Goal: Task Accomplishment & Management: Manage account settings

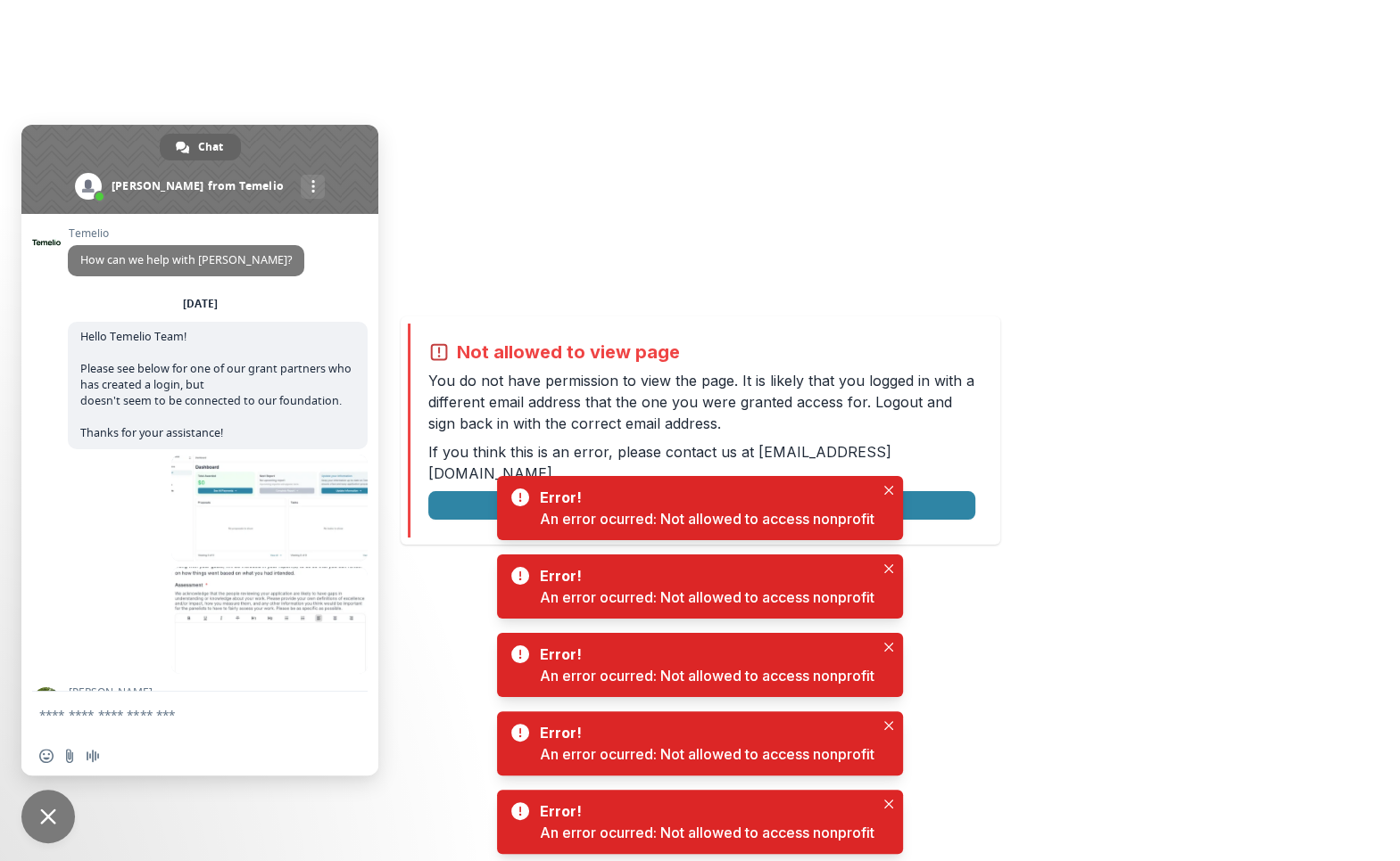
scroll to position [1916, 0]
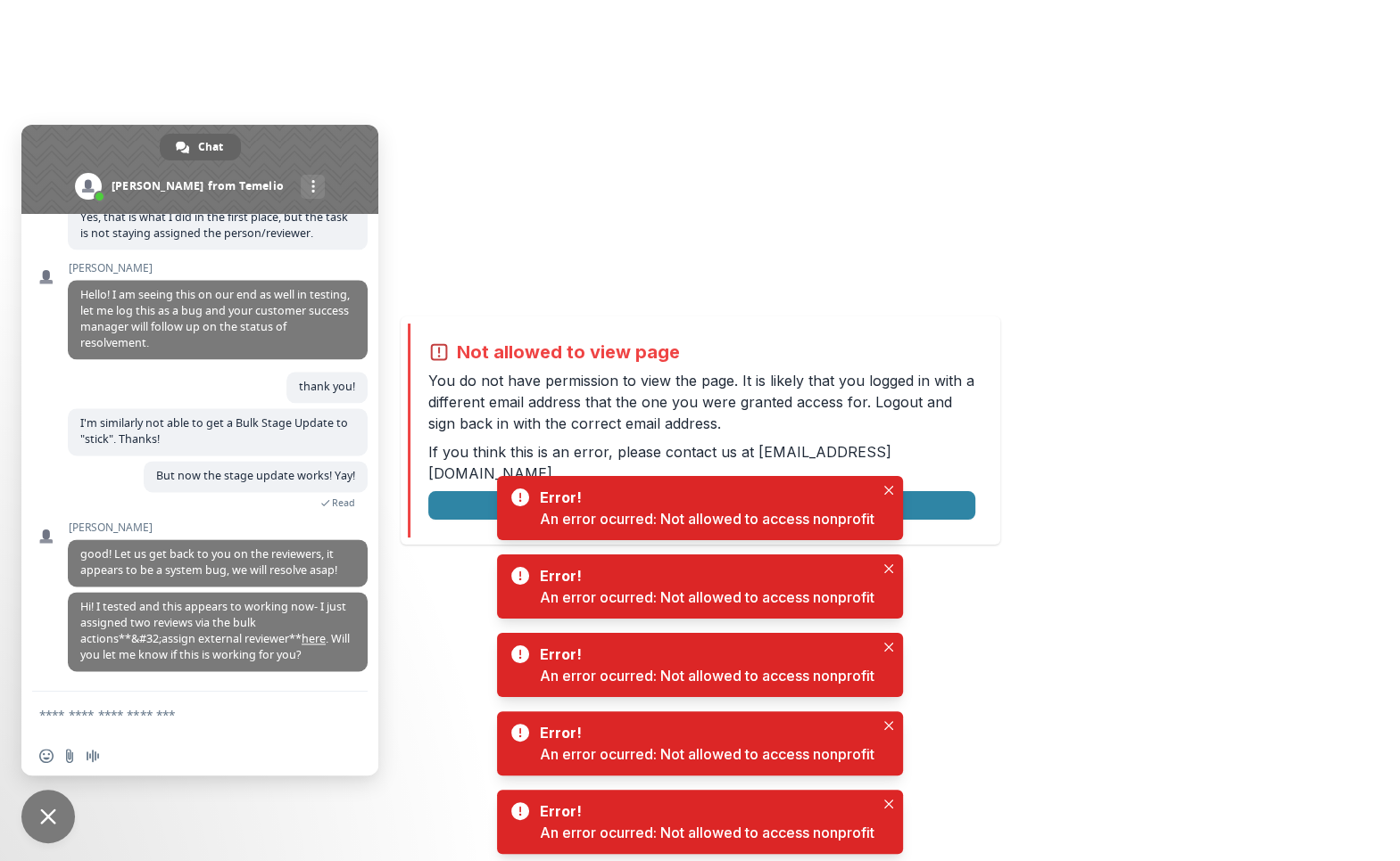
click at [52, 818] on span "Close chat" at bounding box center [48, 816] width 16 height 16
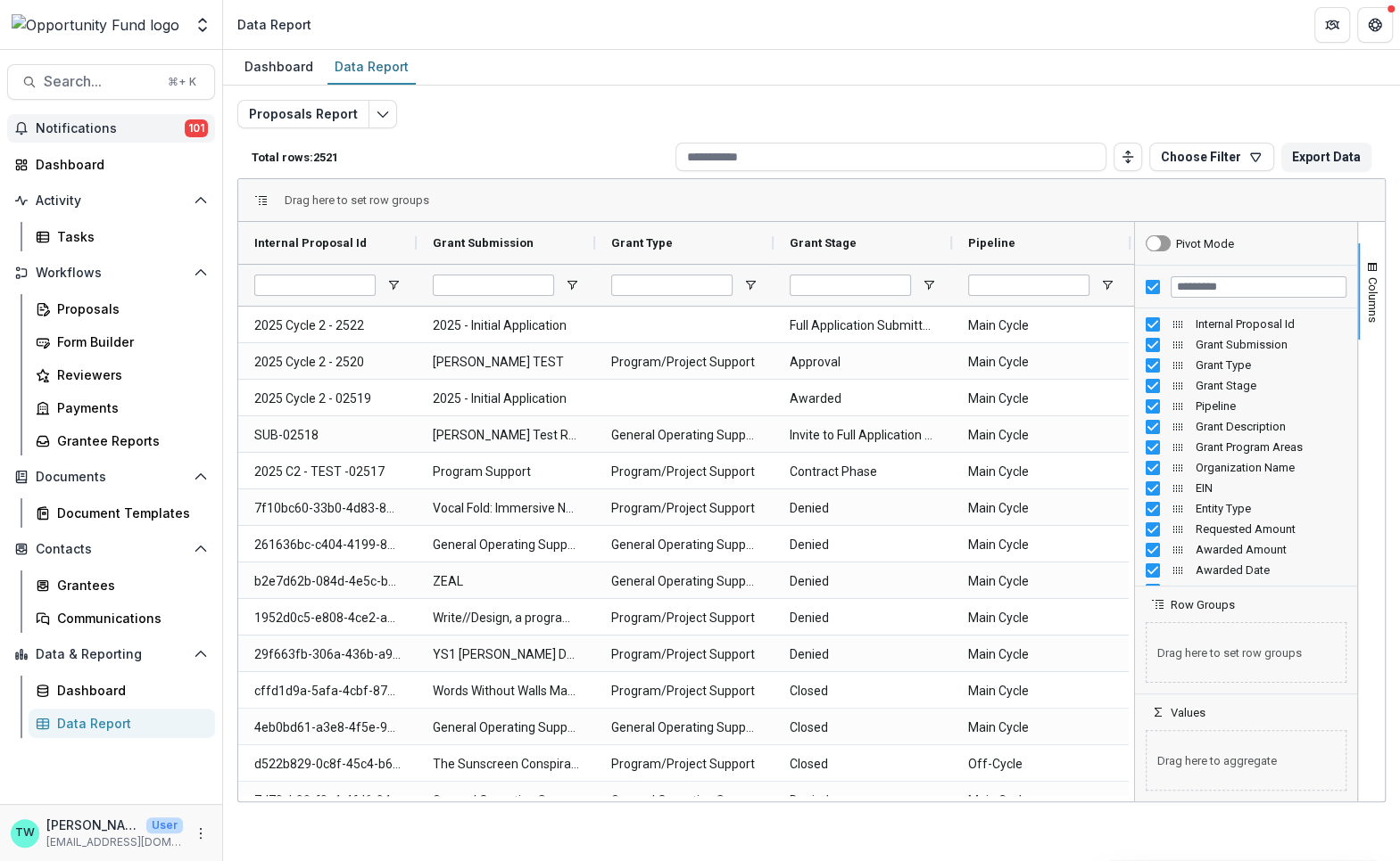
click at [84, 127] on span "Notifications" at bounding box center [111, 129] width 149 height 15
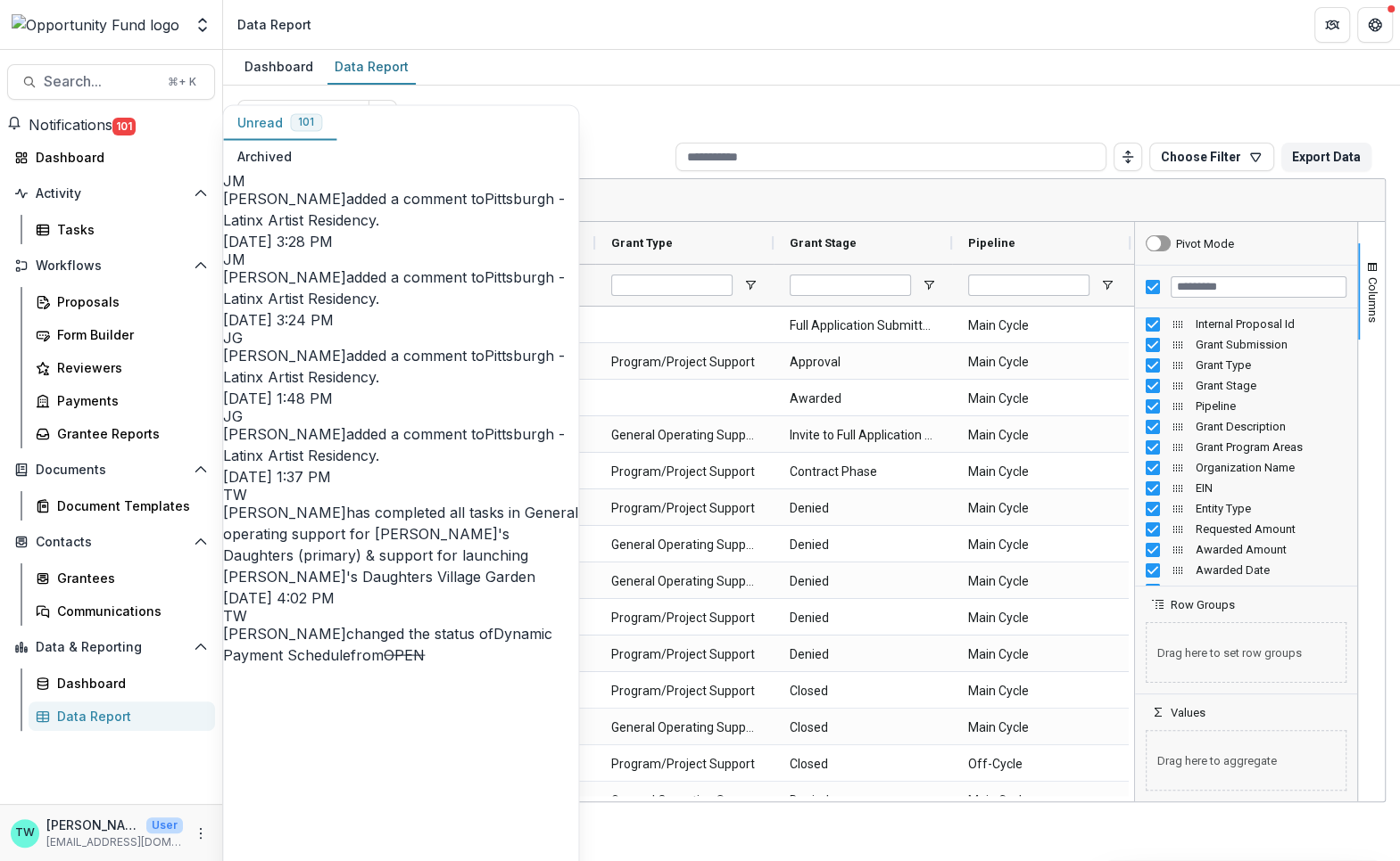
click at [342, 268] on link "Pittsburgh - Latinx Artist Residency" at bounding box center [394, 288] width 341 height 40
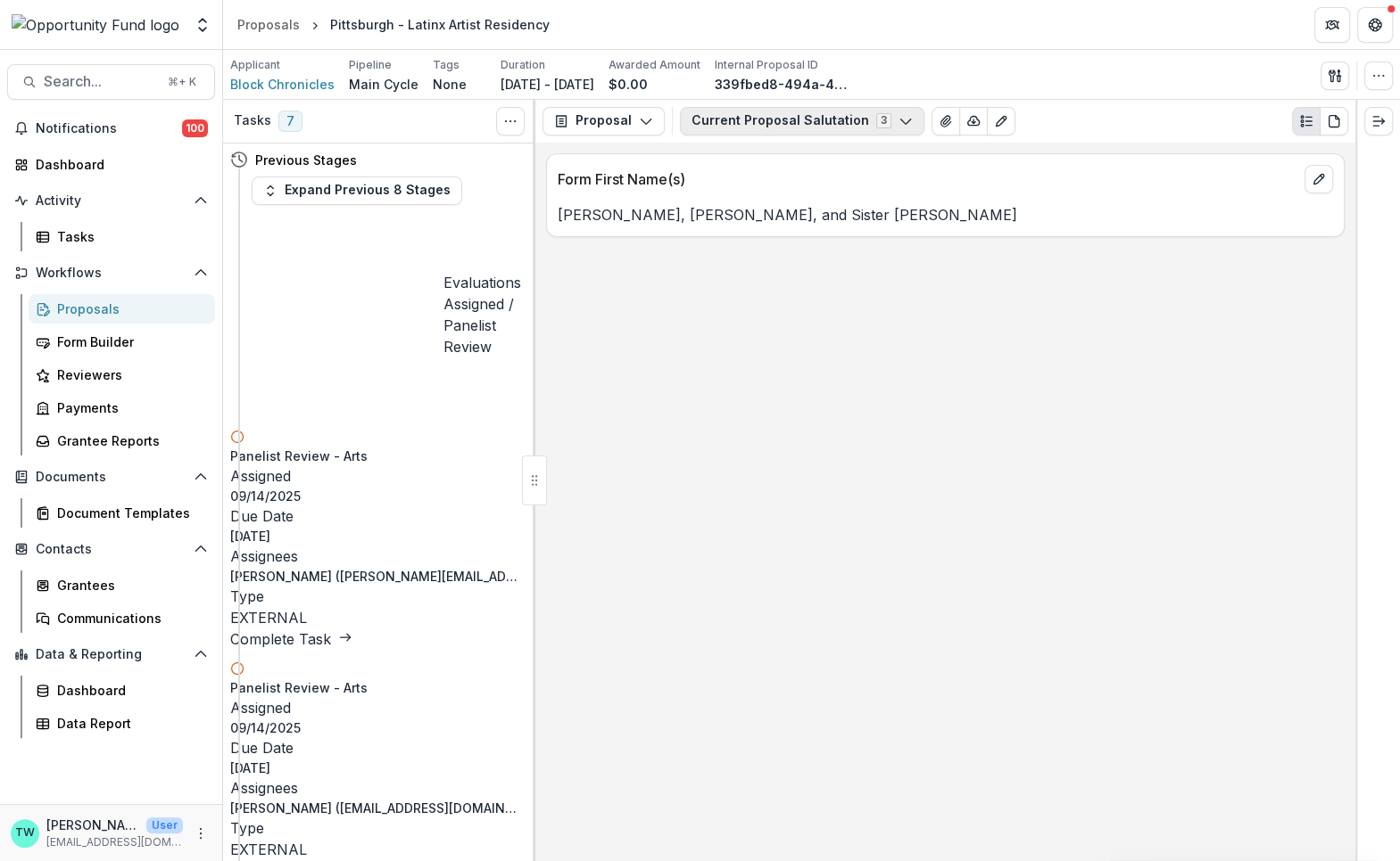
click at [879, 118] on button "Current Proposal Salutation 3" at bounding box center [801, 121] width 244 height 29
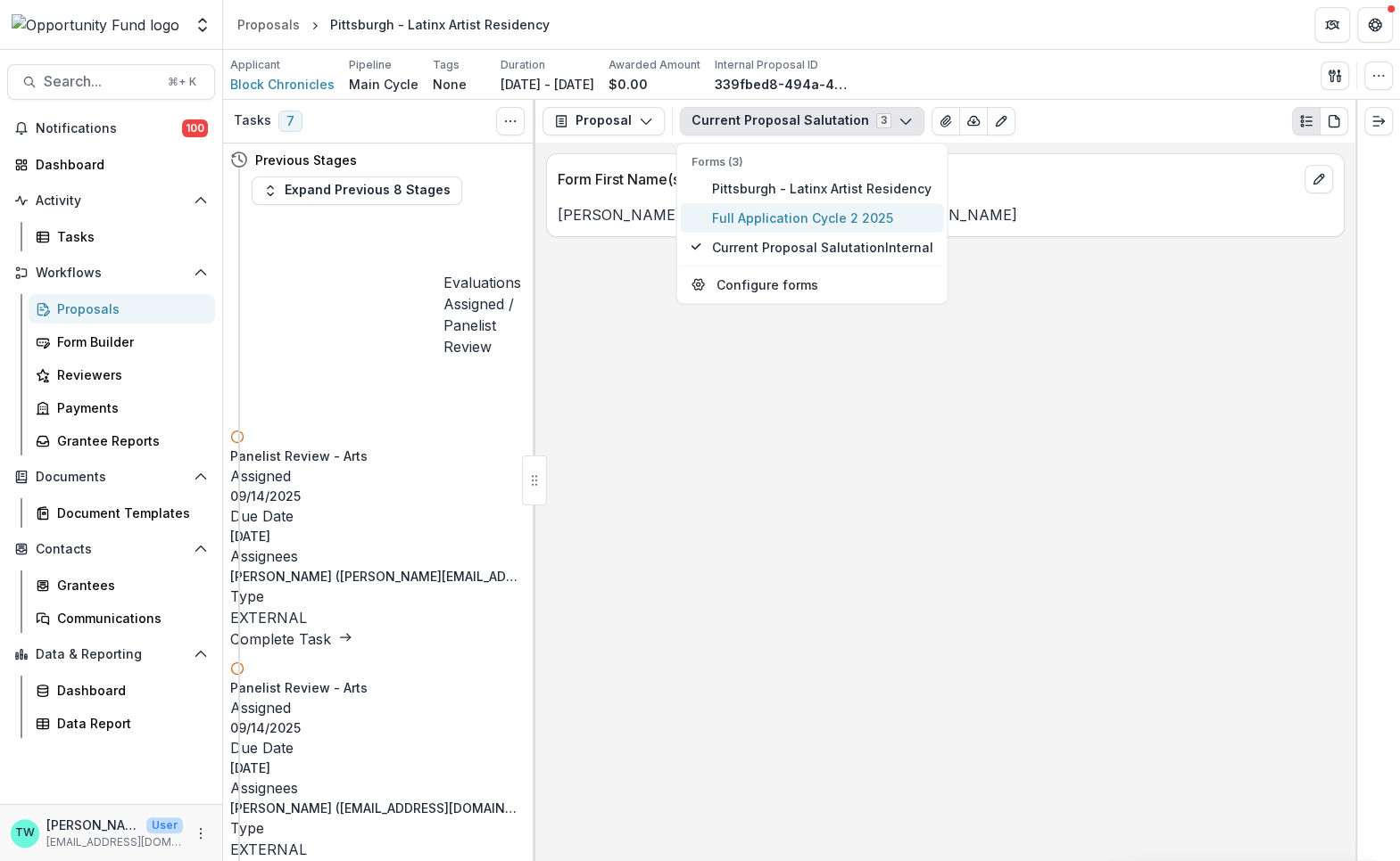
click at [821, 216] on span "Full Application Cycle 2 2025" at bounding box center [823, 218] width 221 height 18
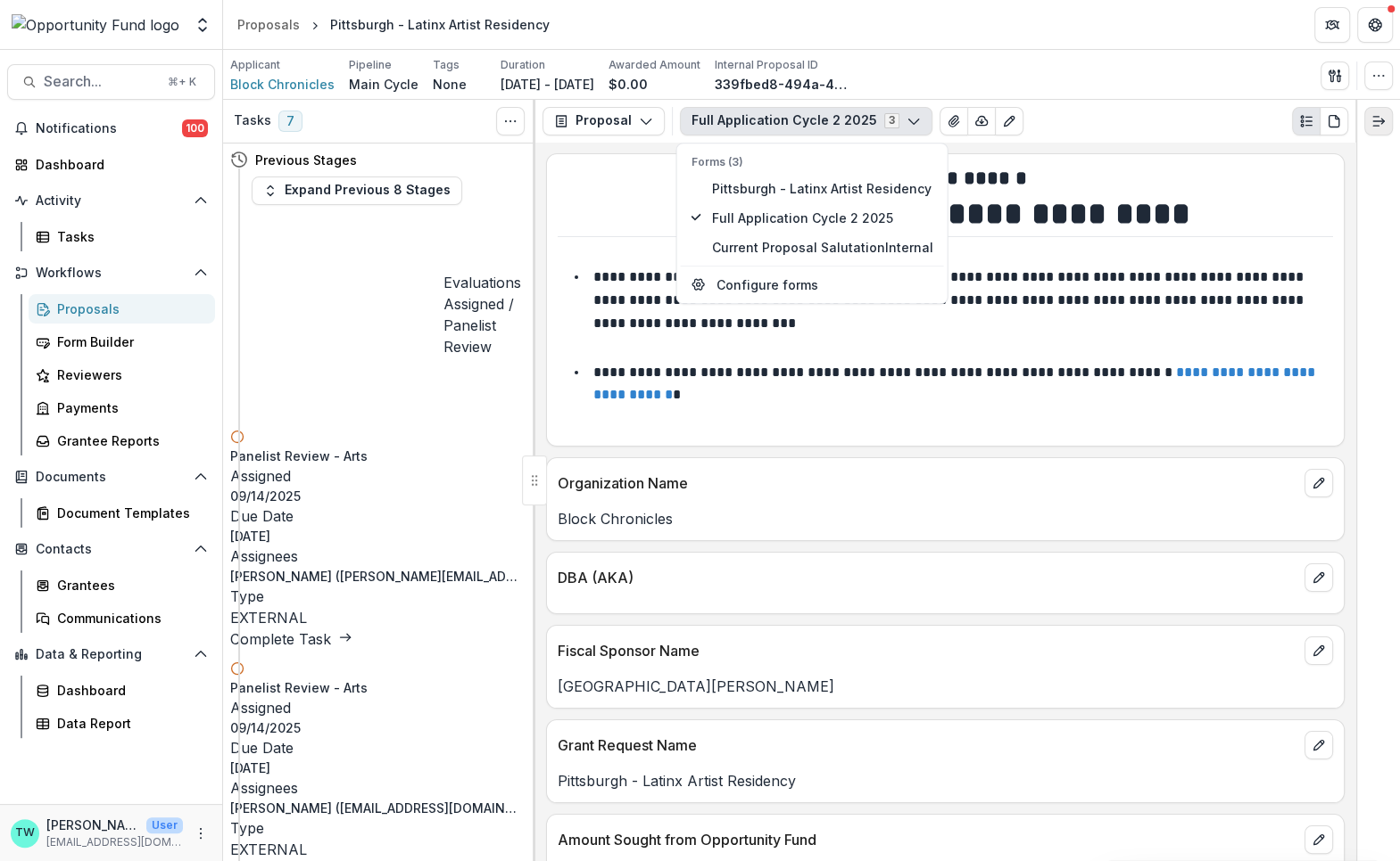
click at [1371, 126] on icon "Expand right" at bounding box center [1378, 121] width 14 height 14
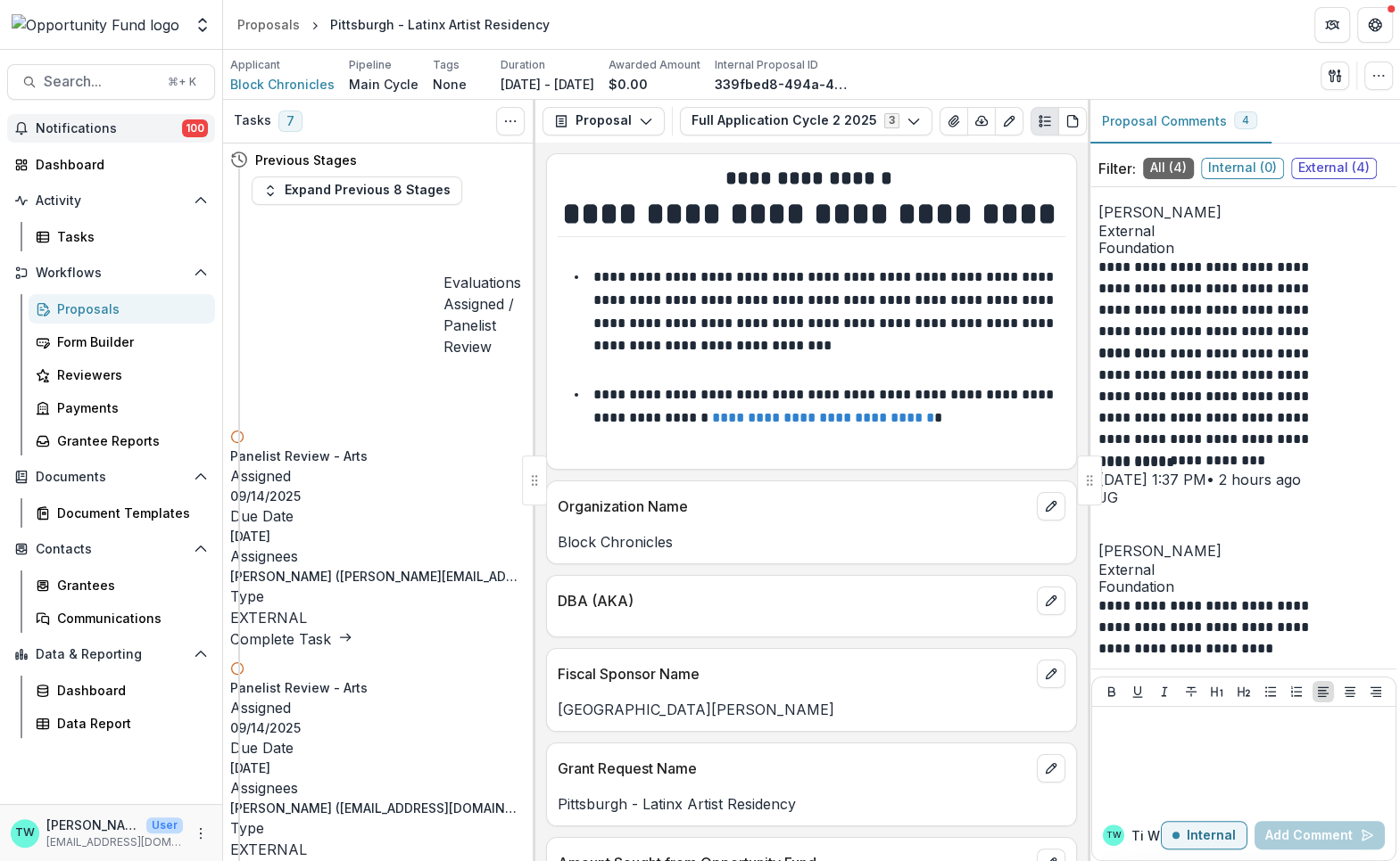
click at [108, 127] on span "Notifications" at bounding box center [109, 129] width 147 height 15
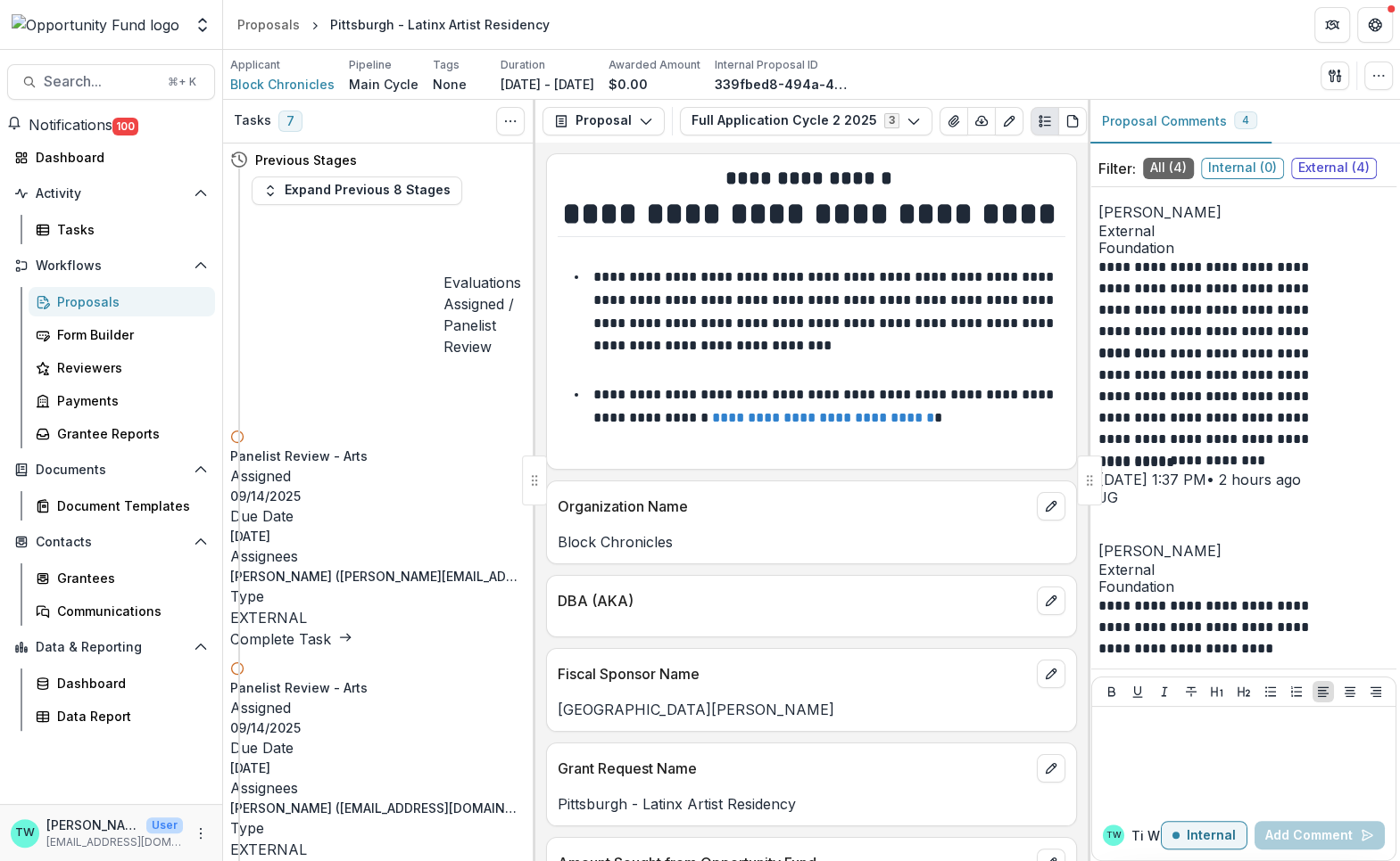
click at [1012, 49] on div "Team Settings Admin Settings Proposals [GEOGRAPHIC_DATA] - Latinx Artist Reside…" at bounding box center [700, 25] width 1400 height 50
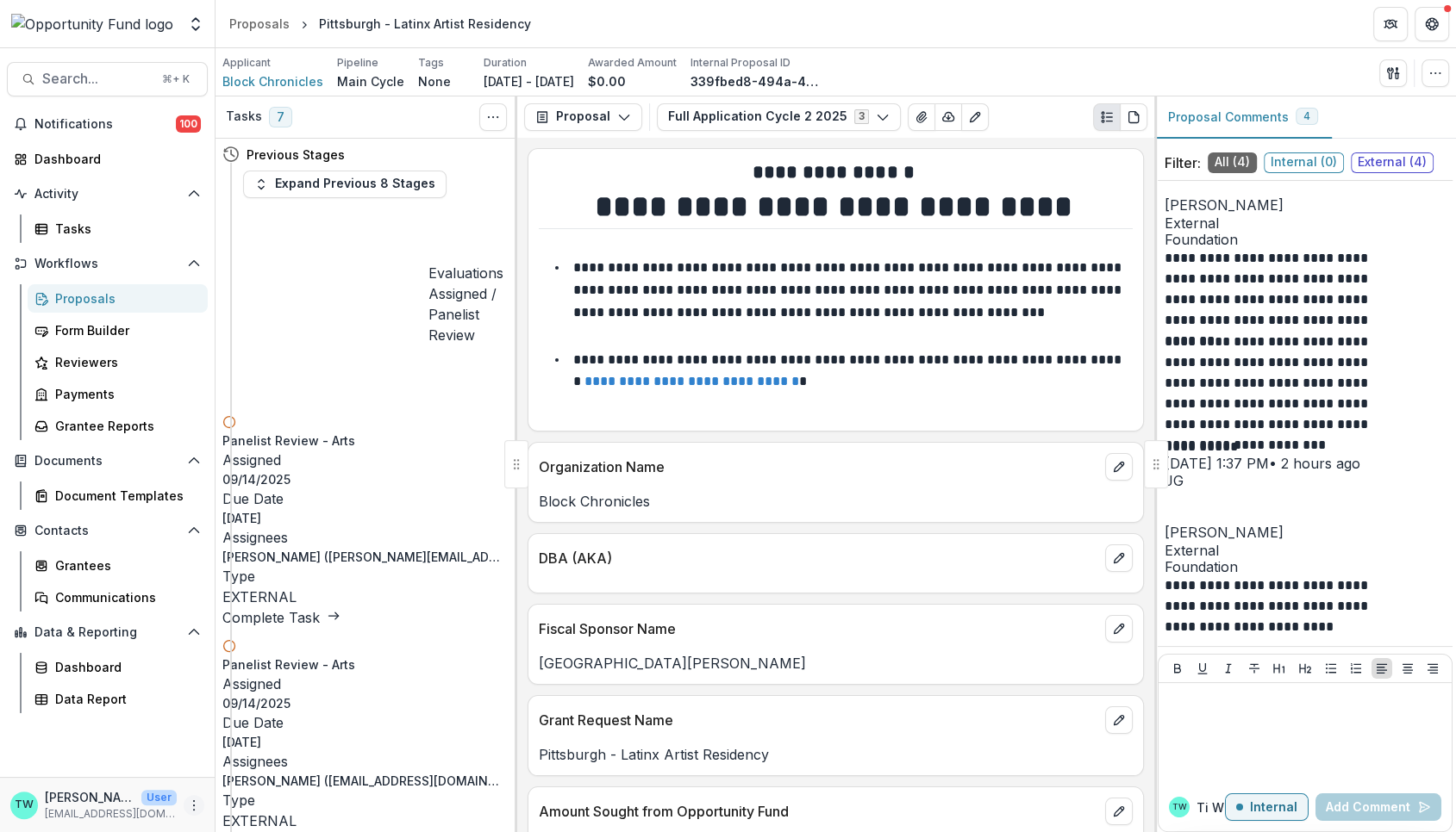
click at [196, 806] on icon "More" at bounding box center [193, 805] width 13 height 13
click at [252, 795] on button "Logout" at bounding box center [308, 797] width 184 height 29
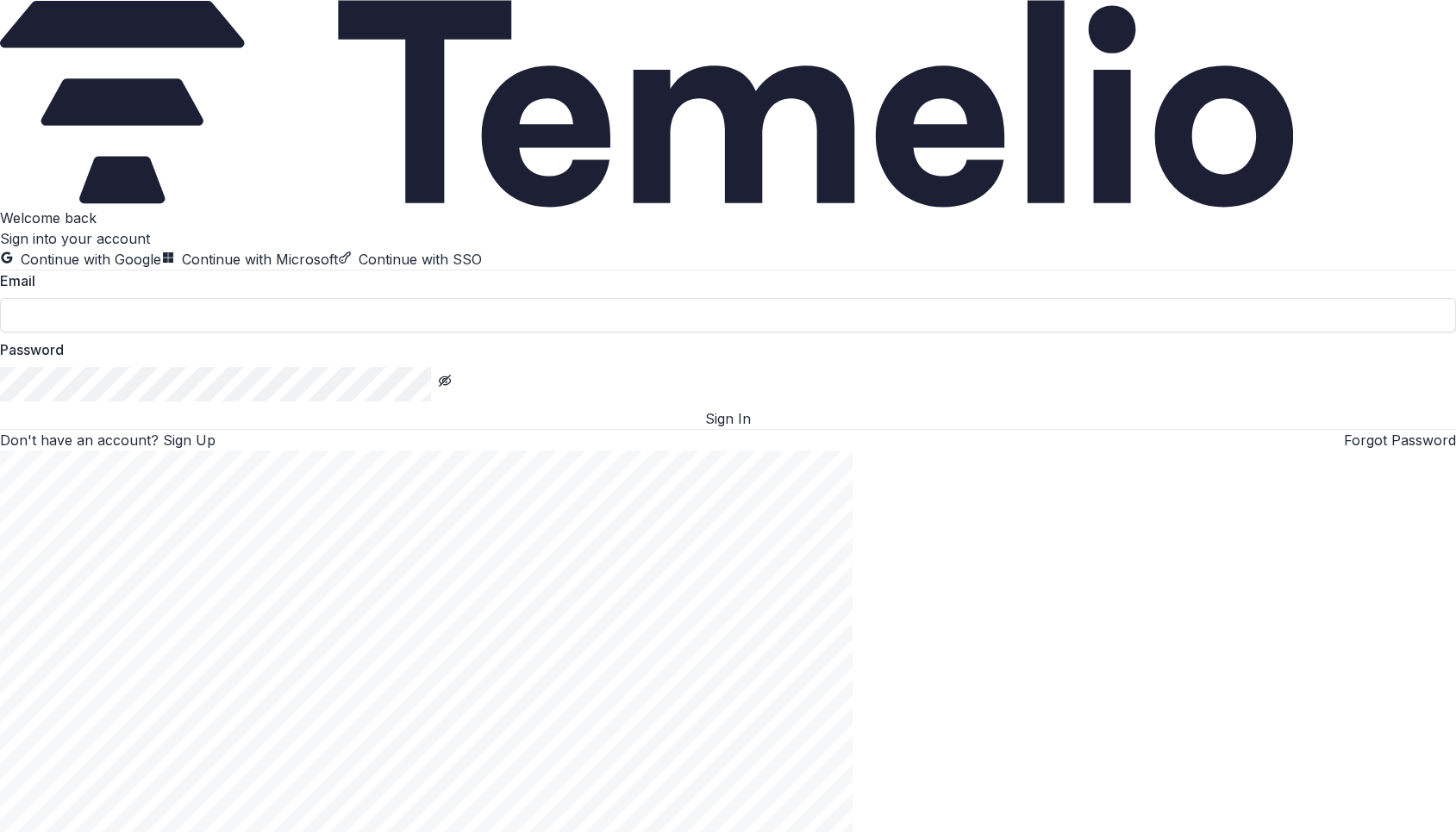
click at [161, 270] on button "Continue with Google" at bounding box center [80, 259] width 161 height 20
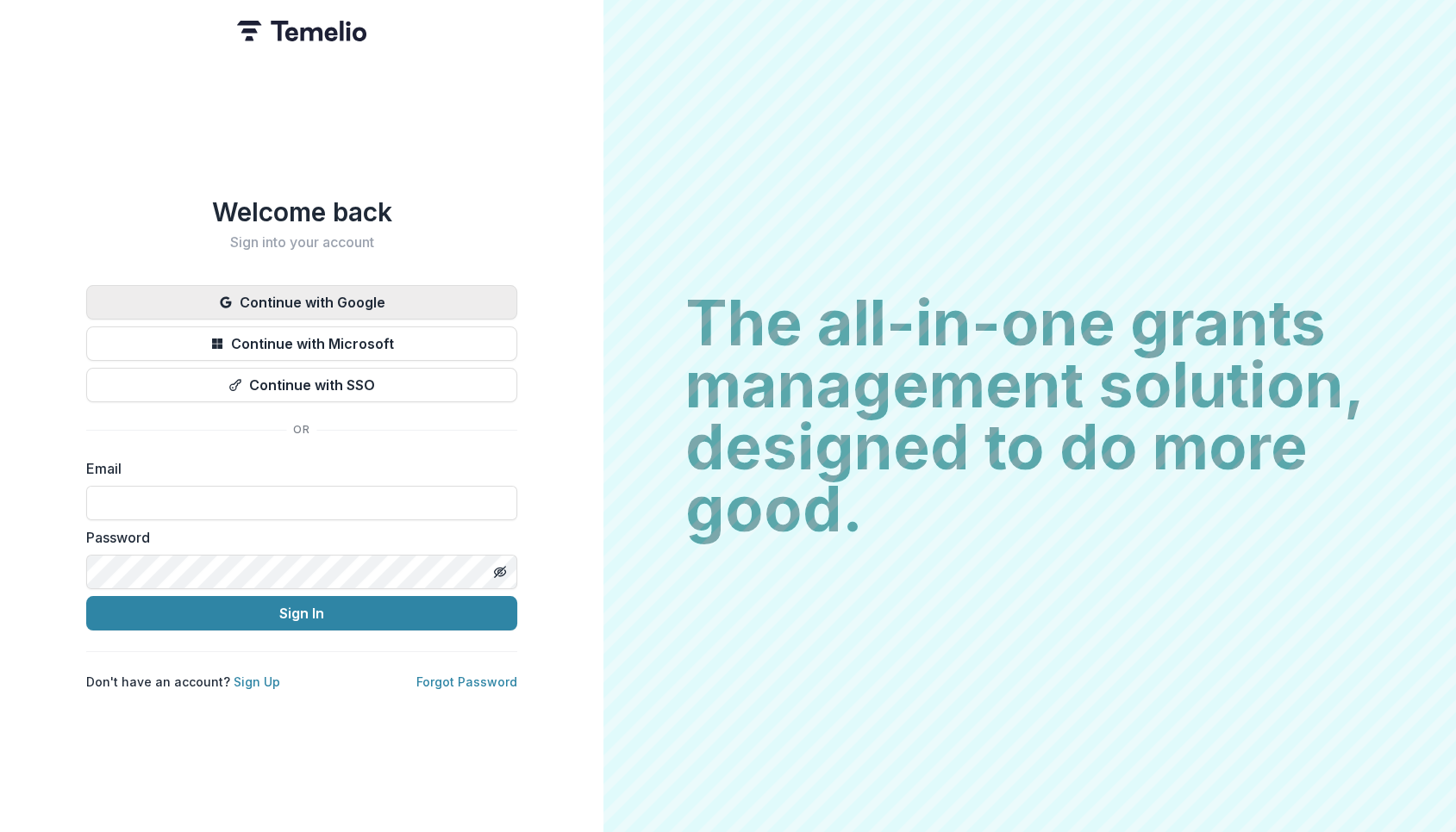
click at [274, 291] on button "Continue with Google" at bounding box center [302, 302] width 431 height 35
